Goal: Entertainment & Leisure: Browse casually

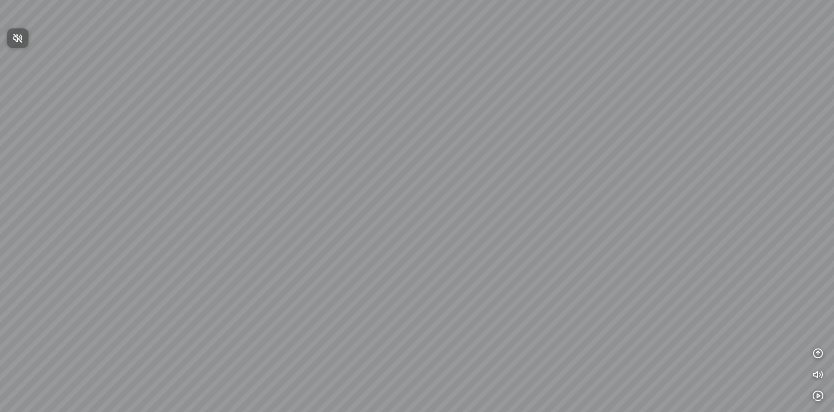
drag, startPoint x: 364, startPoint y: 222, endPoint x: 490, endPoint y: 236, distance: 127.5
click at [489, 236] on div at bounding box center [417, 206] width 834 height 412
drag, startPoint x: 349, startPoint y: 193, endPoint x: 499, endPoint y: 200, distance: 149.6
click at [470, 197] on div at bounding box center [417, 206] width 834 height 412
drag, startPoint x: 333, startPoint y: 241, endPoint x: 417, endPoint y: 142, distance: 129.3
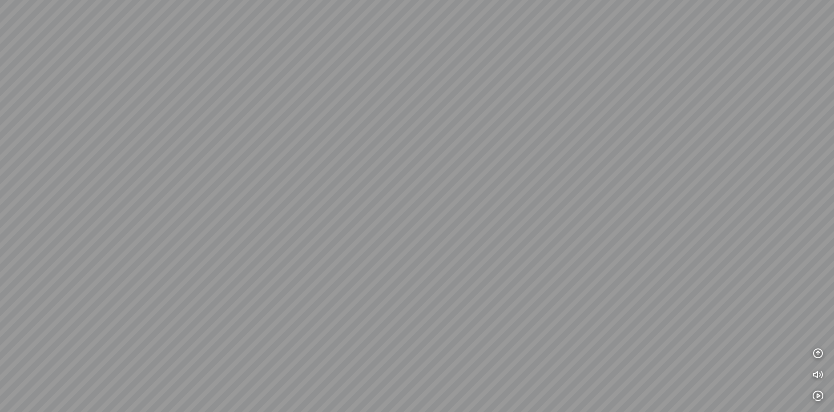
click at [409, 146] on div at bounding box center [417, 206] width 834 height 412
drag, startPoint x: 342, startPoint y: 150, endPoint x: 492, endPoint y: 221, distance: 165.7
click at [486, 219] on div at bounding box center [417, 206] width 834 height 412
drag, startPoint x: 459, startPoint y: 190, endPoint x: 510, endPoint y: 241, distance: 71.7
click at [508, 241] on div at bounding box center [417, 206] width 834 height 412
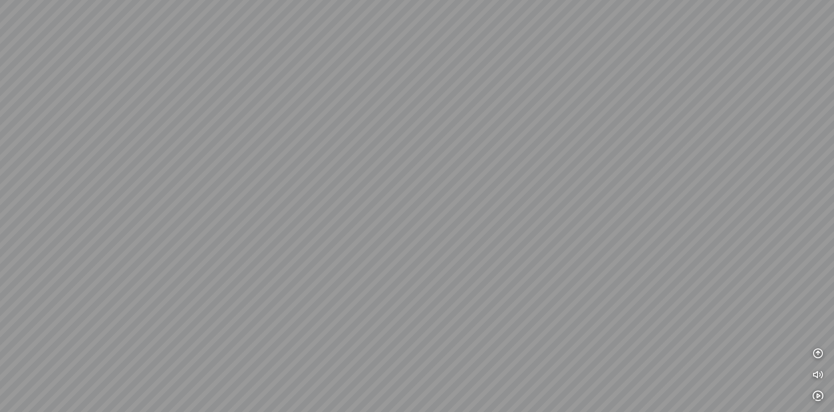
drag, startPoint x: 328, startPoint y: 192, endPoint x: 541, endPoint y: 164, distance: 214.7
click at [541, 164] on div at bounding box center [417, 206] width 834 height 412
drag, startPoint x: 433, startPoint y: 185, endPoint x: 510, endPoint y: 170, distance: 77.9
click at [510, 170] on div at bounding box center [417, 206] width 834 height 412
drag, startPoint x: 417, startPoint y: 195, endPoint x: 576, endPoint y: 193, distance: 159.2
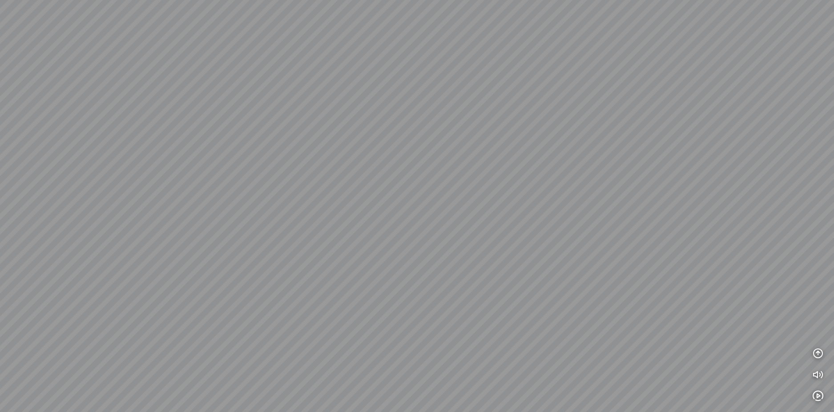
click at [549, 193] on div at bounding box center [417, 206] width 834 height 412
drag, startPoint x: 542, startPoint y: 237, endPoint x: 535, endPoint y: 246, distance: 11.5
click at [537, 244] on div at bounding box center [417, 206] width 834 height 412
drag, startPoint x: 497, startPoint y: 233, endPoint x: 489, endPoint y: 182, distance: 50.8
click at [489, 189] on div at bounding box center [417, 206] width 834 height 412
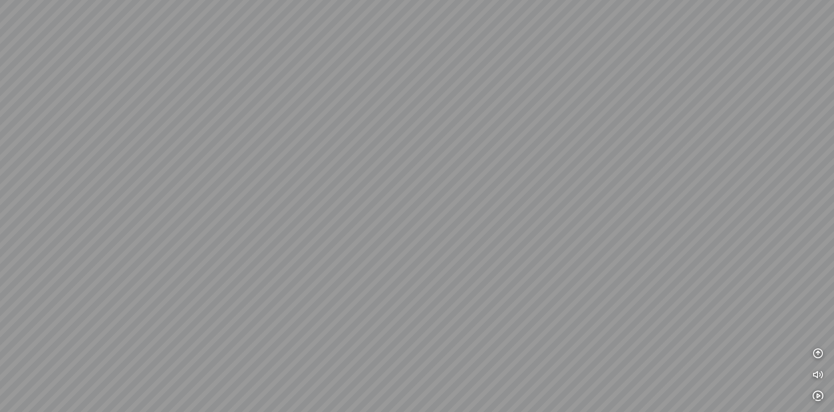
drag, startPoint x: 473, startPoint y: 225, endPoint x: 424, endPoint y: 150, distance: 88.9
click at [424, 150] on div at bounding box center [417, 206] width 834 height 412
drag, startPoint x: 425, startPoint y: 152, endPoint x: 461, endPoint y: 181, distance: 46.5
click at [459, 180] on div at bounding box center [417, 206] width 834 height 412
drag, startPoint x: 380, startPoint y: 142, endPoint x: 464, endPoint y: 184, distance: 93.8
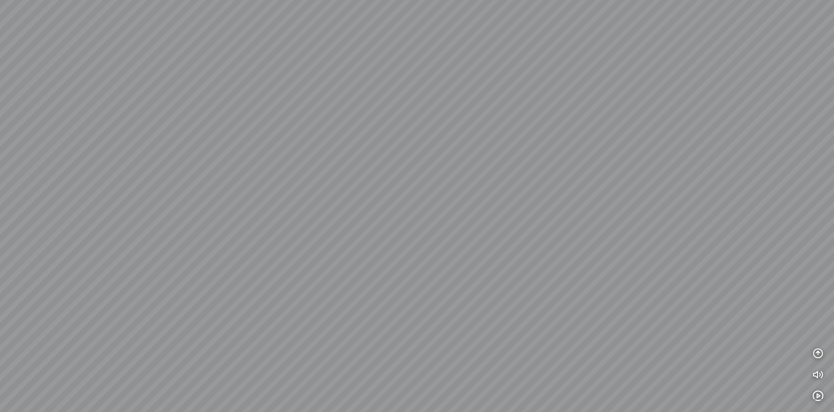
click at [464, 184] on div at bounding box center [417, 206] width 834 height 412
drag, startPoint x: 472, startPoint y: 168, endPoint x: 228, endPoint y: 177, distance: 244.3
click at [241, 175] on div at bounding box center [417, 206] width 834 height 412
drag, startPoint x: 364, startPoint y: 172, endPoint x: 361, endPoint y: 207, distance: 34.8
click at [361, 207] on div at bounding box center [417, 206] width 834 height 412
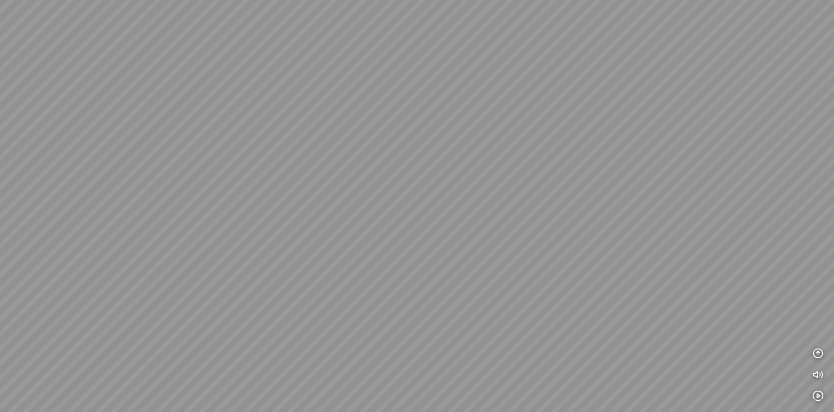
drag, startPoint x: 396, startPoint y: 264, endPoint x: 398, endPoint y: 269, distance: 5.2
click at [398, 269] on div at bounding box center [417, 206] width 834 height 412
drag, startPoint x: 389, startPoint y: 233, endPoint x: 610, endPoint y: 282, distance: 227.3
click at [599, 282] on div at bounding box center [417, 206] width 834 height 412
drag, startPoint x: 490, startPoint y: 267, endPoint x: 645, endPoint y: 201, distance: 168.3
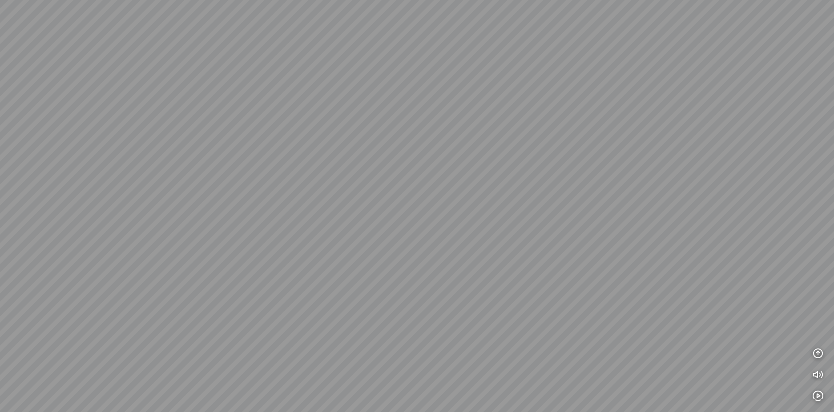
click at [617, 206] on div at bounding box center [417, 206] width 834 height 412
drag, startPoint x: 545, startPoint y: 219, endPoint x: 671, endPoint y: 215, distance: 126.3
click at [671, 215] on div at bounding box center [417, 206] width 834 height 412
drag, startPoint x: 591, startPoint y: 241, endPoint x: 606, endPoint y: 244, distance: 14.9
click at [610, 244] on div at bounding box center [417, 206] width 834 height 412
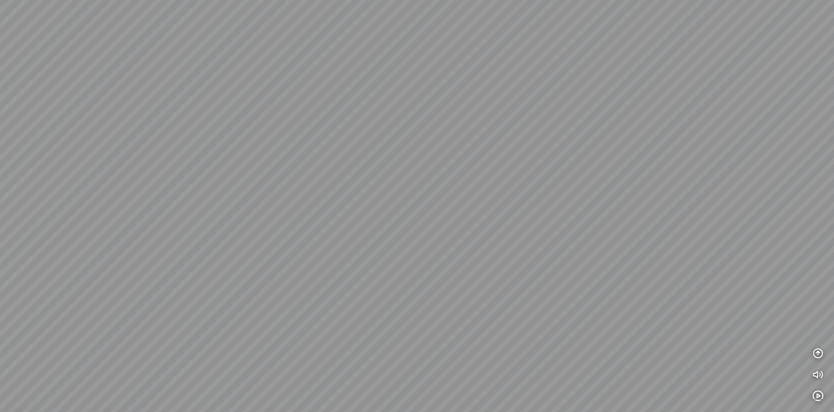
drag, startPoint x: 497, startPoint y: 238, endPoint x: 486, endPoint y: 168, distance: 70.6
click at [488, 170] on div at bounding box center [417, 206] width 834 height 412
drag, startPoint x: 476, startPoint y: 253, endPoint x: 469, endPoint y: 192, distance: 60.8
click at [469, 192] on div at bounding box center [417, 206] width 834 height 412
drag, startPoint x: 374, startPoint y: 88, endPoint x: 473, endPoint y: 163, distance: 124.4
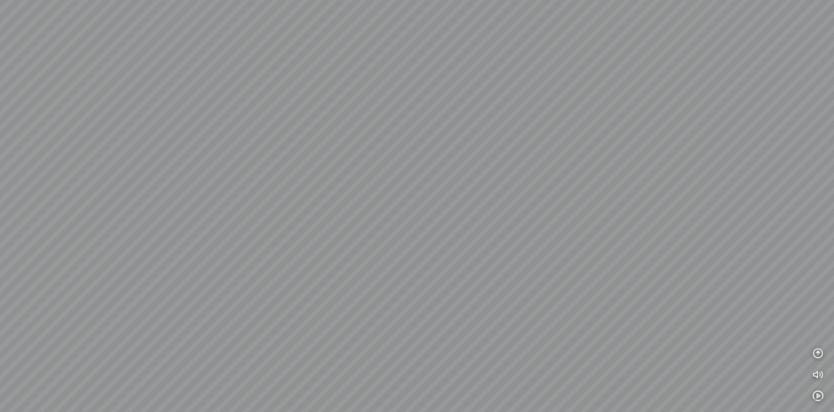
click at [466, 159] on div at bounding box center [417, 206] width 834 height 412
click at [551, 155] on div at bounding box center [417, 206] width 834 height 412
drag, startPoint x: 438, startPoint y: 145, endPoint x: 446, endPoint y: 218, distance: 73.3
click at [446, 217] on div at bounding box center [417, 206] width 834 height 412
drag, startPoint x: 347, startPoint y: 252, endPoint x: 413, endPoint y: 173, distance: 102.9
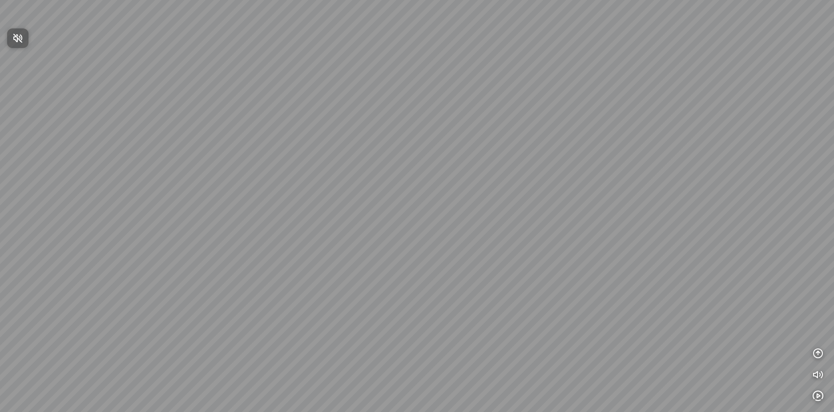
click at [406, 179] on div at bounding box center [417, 206] width 834 height 412
drag, startPoint x: 345, startPoint y: 237, endPoint x: 426, endPoint y: 195, distance: 91.1
click at [422, 197] on div at bounding box center [417, 206] width 834 height 412
click at [381, 173] on div at bounding box center [417, 206] width 834 height 412
drag, startPoint x: 358, startPoint y: 193, endPoint x: 457, endPoint y: 182, distance: 99.3
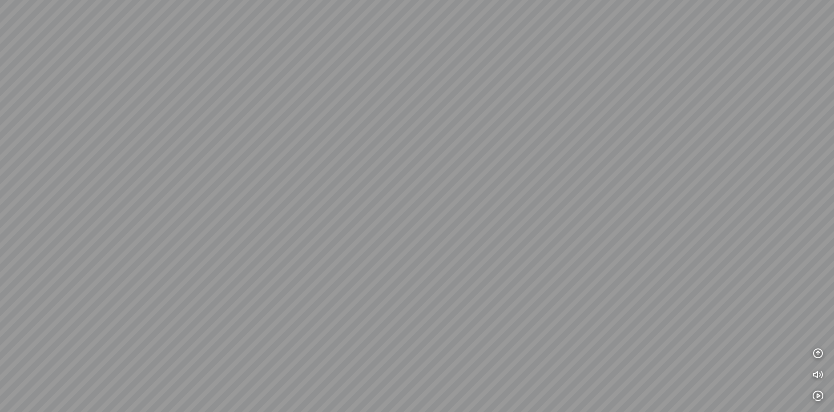
click at [447, 184] on div at bounding box center [417, 206] width 834 height 412
drag, startPoint x: 377, startPoint y: 186, endPoint x: 399, endPoint y: 197, distance: 25.1
click at [447, 187] on div at bounding box center [417, 206] width 834 height 412
drag, startPoint x: 334, startPoint y: 200, endPoint x: 489, endPoint y: 166, distance: 158.3
click at [465, 169] on div at bounding box center [417, 206] width 834 height 412
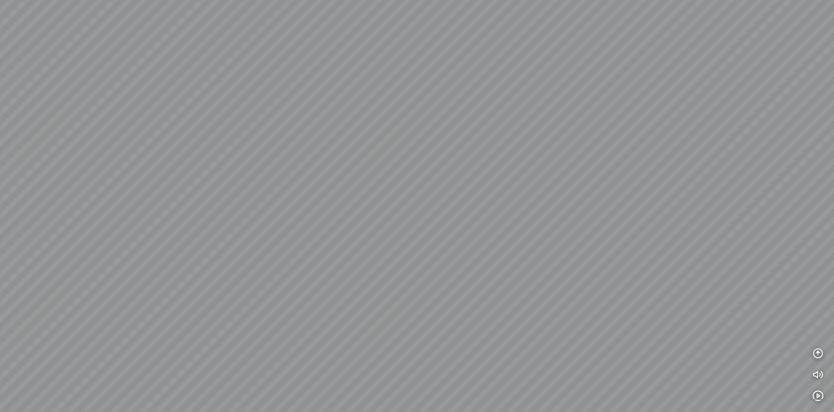
drag, startPoint x: 426, startPoint y: 184, endPoint x: 542, endPoint y: 168, distance: 117.1
click at [531, 169] on div at bounding box center [417, 206] width 834 height 412
drag, startPoint x: 368, startPoint y: 187, endPoint x: 487, endPoint y: 184, distance: 119.2
click at [473, 184] on div at bounding box center [417, 206] width 834 height 412
click at [544, 198] on div at bounding box center [417, 206] width 834 height 412
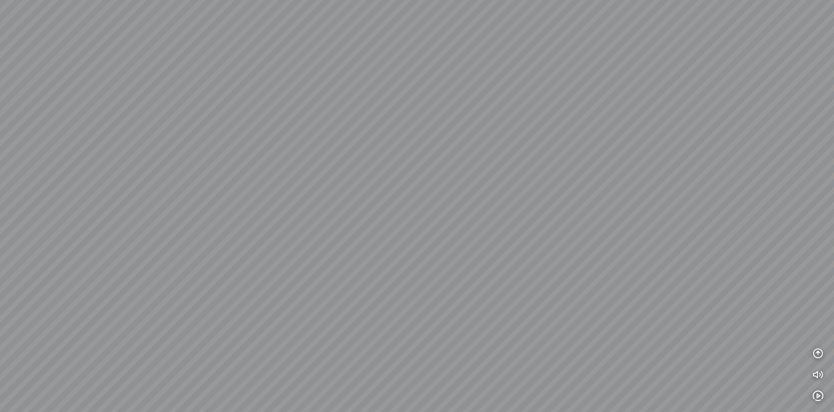
drag, startPoint x: 466, startPoint y: 190, endPoint x: 437, endPoint y: 250, distance: 66.6
click at [441, 246] on div at bounding box center [417, 206] width 834 height 412
drag, startPoint x: 425, startPoint y: 223, endPoint x: 441, endPoint y: 176, distance: 49.5
click at [440, 178] on div at bounding box center [417, 206] width 834 height 412
drag, startPoint x: 346, startPoint y: 96, endPoint x: 409, endPoint y: 204, distance: 124.1
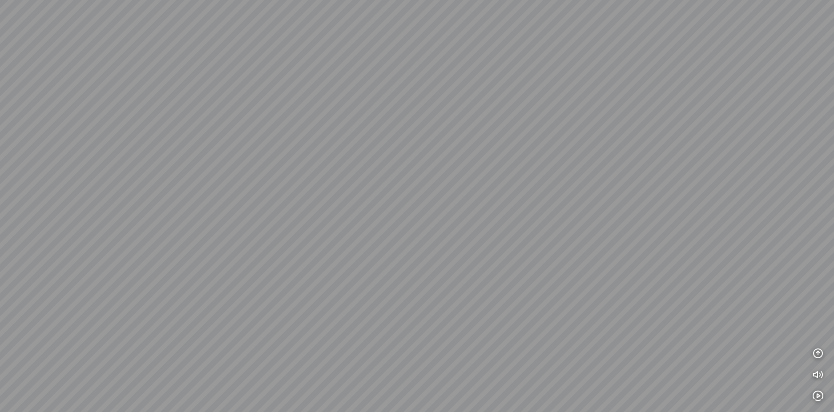
click at [401, 195] on div at bounding box center [417, 206] width 834 height 412
drag, startPoint x: 339, startPoint y: 207, endPoint x: 341, endPoint y: 222, distance: 15.7
click at [341, 221] on div at bounding box center [417, 206] width 834 height 412
drag, startPoint x: 354, startPoint y: 237, endPoint x: 356, endPoint y: 241, distance: 5.2
click at [356, 241] on div at bounding box center [417, 206] width 834 height 412
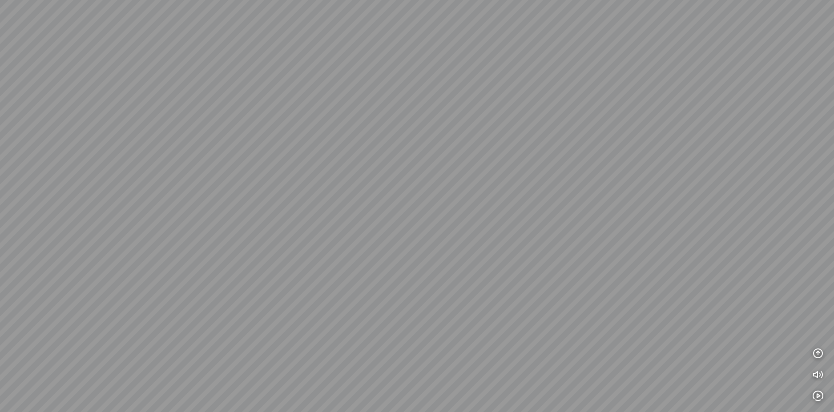
click at [349, 276] on div at bounding box center [417, 206] width 834 height 412
drag, startPoint x: 289, startPoint y: 243, endPoint x: 402, endPoint y: 201, distance: 120.7
click at [395, 204] on div at bounding box center [417, 206] width 834 height 412
drag, startPoint x: 423, startPoint y: 212, endPoint x: 484, endPoint y: 204, distance: 61.5
click at [455, 206] on div at bounding box center [417, 206] width 834 height 412
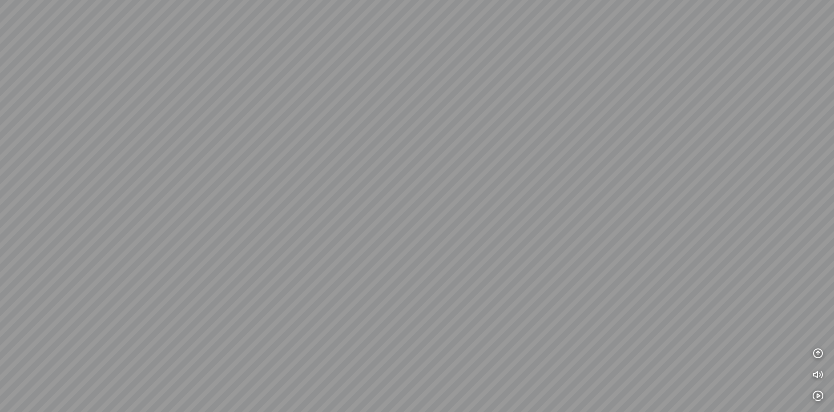
drag, startPoint x: 356, startPoint y: 232, endPoint x: 387, endPoint y: 272, distance: 50.3
click at [387, 272] on div at bounding box center [417, 206] width 834 height 412
drag, startPoint x: 387, startPoint y: 272, endPoint x: 312, endPoint y: 300, distance: 80.6
click at [306, 314] on div at bounding box center [417, 206] width 834 height 412
drag, startPoint x: 343, startPoint y: 270, endPoint x: 268, endPoint y: 284, distance: 76.0
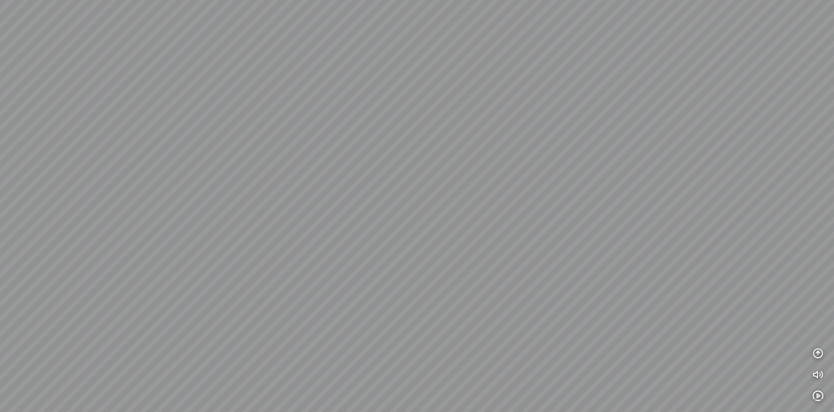
click at [268, 284] on div at bounding box center [417, 206] width 834 height 412
drag, startPoint x: 351, startPoint y: 282, endPoint x: 271, endPoint y: 258, distance: 83.8
click at [271, 258] on div at bounding box center [417, 206] width 834 height 412
drag, startPoint x: 342, startPoint y: 299, endPoint x: 264, endPoint y: 247, distance: 94.0
click at [269, 250] on div at bounding box center [417, 206] width 834 height 412
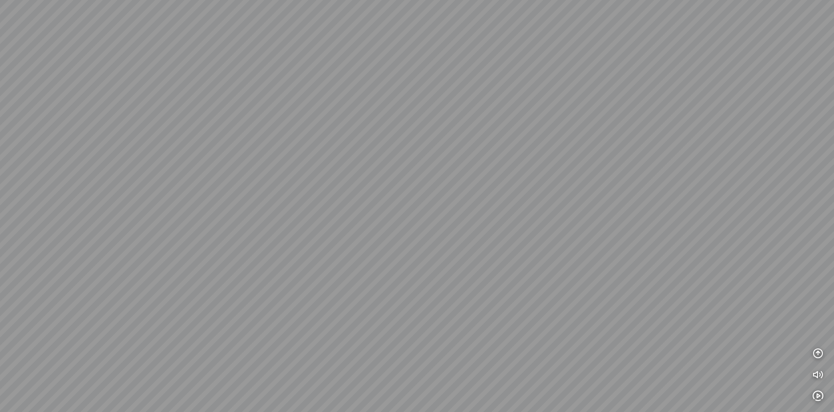
drag, startPoint x: 321, startPoint y: 273, endPoint x: 155, endPoint y: 171, distance: 194.6
click at [162, 174] on div at bounding box center [417, 206] width 834 height 412
drag, startPoint x: 346, startPoint y: 195, endPoint x: 317, endPoint y: 177, distance: 33.9
click at [218, 195] on div at bounding box center [417, 206] width 834 height 412
click at [240, 202] on div at bounding box center [417, 206] width 834 height 412
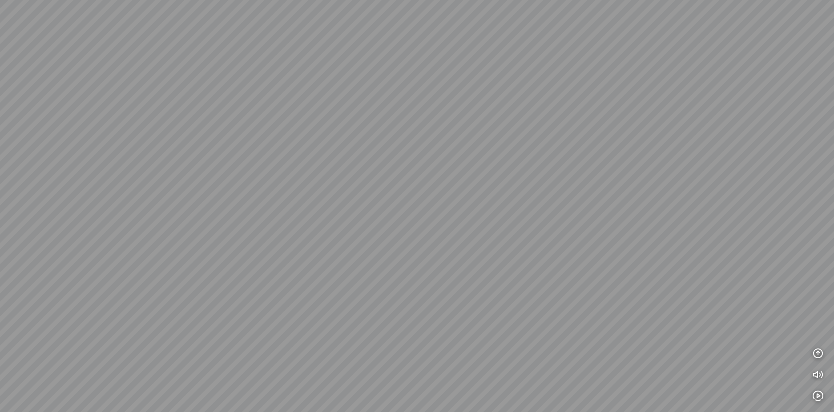
drag, startPoint x: 277, startPoint y: 196, endPoint x: 337, endPoint y: 192, distance: 59.3
click at [286, 195] on div at bounding box center [417, 206] width 834 height 412
drag, startPoint x: 430, startPoint y: 194, endPoint x: 344, endPoint y: 194, distance: 85.8
click at [335, 197] on div at bounding box center [417, 206] width 834 height 412
drag, startPoint x: 404, startPoint y: 205, endPoint x: 377, endPoint y: 211, distance: 28.2
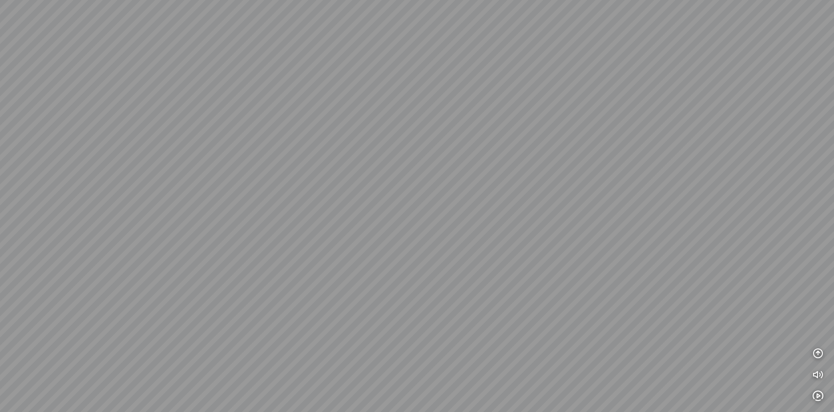
click at [383, 213] on div at bounding box center [417, 206] width 834 height 412
drag, startPoint x: 396, startPoint y: 245, endPoint x: 397, endPoint y: 253, distance: 8.6
click at [397, 252] on div at bounding box center [417, 206] width 834 height 412
click at [398, 292] on div at bounding box center [417, 206] width 834 height 412
drag, startPoint x: 376, startPoint y: 254, endPoint x: 489, endPoint y: 291, distance: 118.8
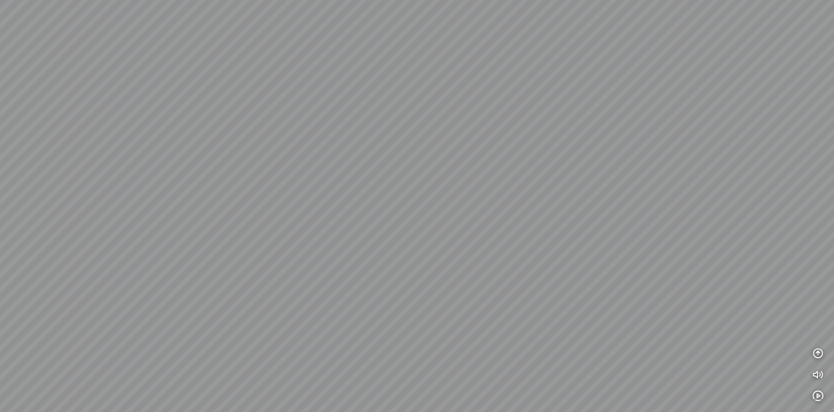
click at [467, 289] on div at bounding box center [417, 206] width 834 height 412
click at [481, 225] on div at bounding box center [417, 206] width 834 height 412
drag, startPoint x: 414, startPoint y: 121, endPoint x: 468, endPoint y: 203, distance: 98.3
click at [453, 194] on div at bounding box center [417, 206] width 834 height 412
drag, startPoint x: 468, startPoint y: 203, endPoint x: 616, endPoint y: 180, distance: 149.8
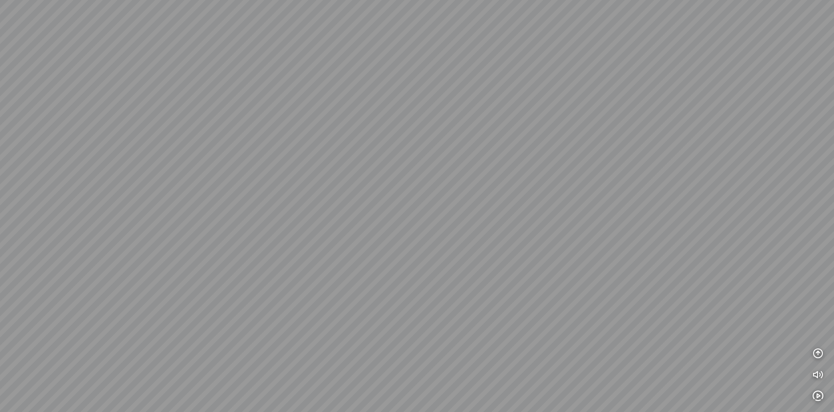
click at [607, 182] on div at bounding box center [417, 206] width 834 height 412
drag, startPoint x: 582, startPoint y: 190, endPoint x: 460, endPoint y: 188, distance: 122.7
click at [466, 188] on div at bounding box center [417, 206] width 834 height 412
drag, startPoint x: 475, startPoint y: 207, endPoint x: 461, endPoint y: 135, distance: 73.9
click at [461, 136] on div at bounding box center [417, 206] width 834 height 412
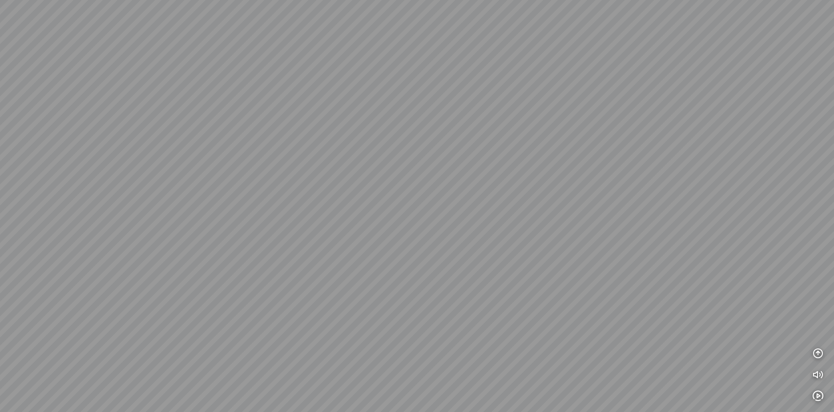
drag
click at [333, 157] on div at bounding box center [417, 206] width 834 height 412
click at [437, 208] on div at bounding box center [417, 206] width 834 height 412
click at [352, 188] on div at bounding box center [417, 206] width 834 height 412
click at [549, 199] on div at bounding box center [417, 206] width 834 height 412
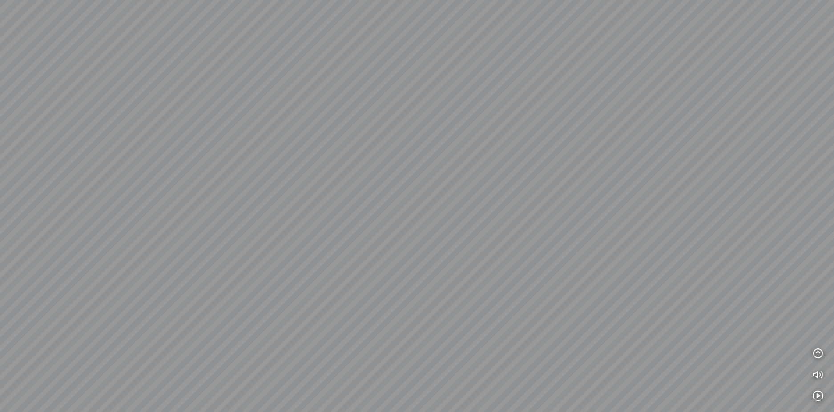
click at [578, 215] on div at bounding box center [417, 206] width 834 height 412
click at [598, 198] on div at bounding box center [417, 206] width 834 height 412
click at [599, 201] on div at bounding box center [417, 206] width 834 height 412
click at [633, 205] on div at bounding box center [417, 206] width 834 height 412
click at [345, 202] on div at bounding box center [417, 206] width 834 height 412
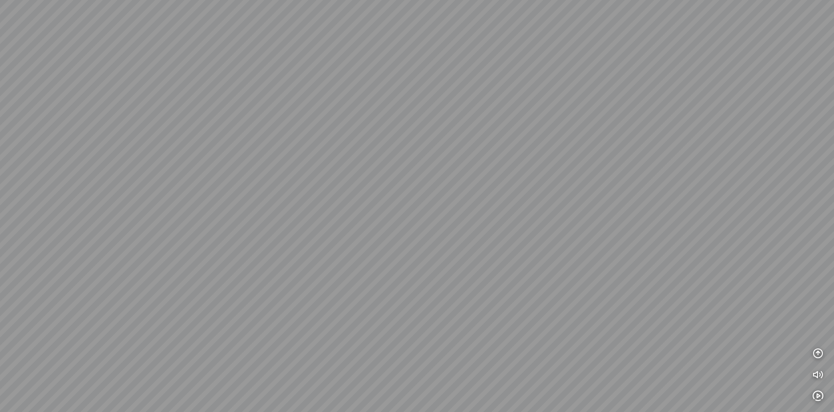
click at [493, 200] on div at bounding box center [417, 206] width 834 height 412
click at [469, 211] on div at bounding box center [417, 206] width 834 height 412
drag, startPoint x: 429, startPoint y: 112, endPoint x: 513, endPoint y: 102, distance: 85.0
click at [509, 103] on div at bounding box center [417, 206] width 834 height 412
drag, startPoint x: 371, startPoint y: 124, endPoint x: 470, endPoint y: 117, distance: 99.8
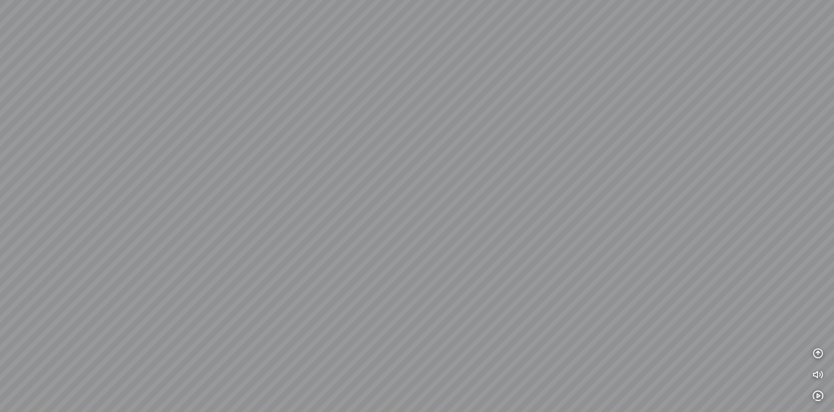
click at [464, 117] on div at bounding box center [417, 206] width 834 height 412
drag, startPoint x: 467, startPoint y: 119, endPoint x: 462, endPoint y: 189, distance: 70.4
click at [462, 188] on div at bounding box center [417, 206] width 834 height 412
drag, startPoint x: 462, startPoint y: 189, endPoint x: 560, endPoint y: 175, distance: 98.8
click at [545, 177] on div at bounding box center [417, 206] width 834 height 412
